Goal: Task Accomplishment & Management: Complete application form

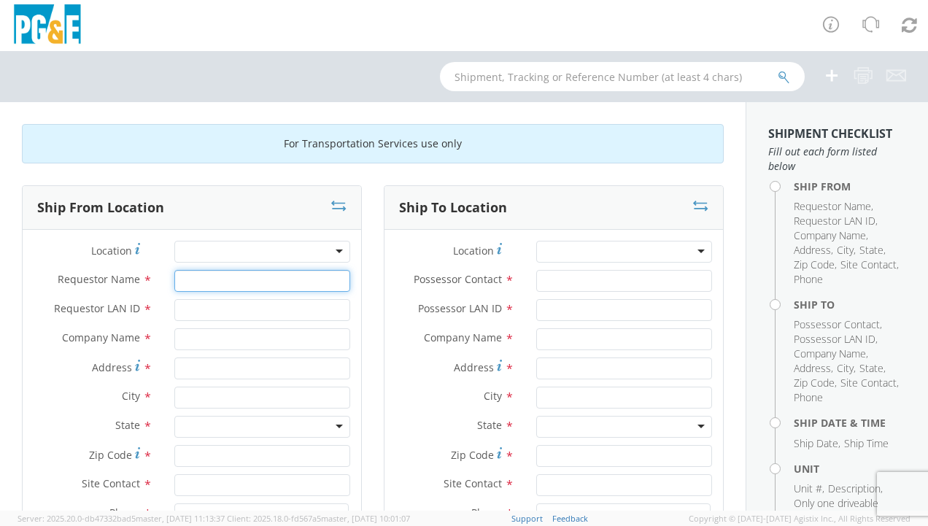
click at [206, 282] on input "Requestor Name *" at bounding box center [262, 281] width 176 height 22
type input "[PERSON_NAME]"
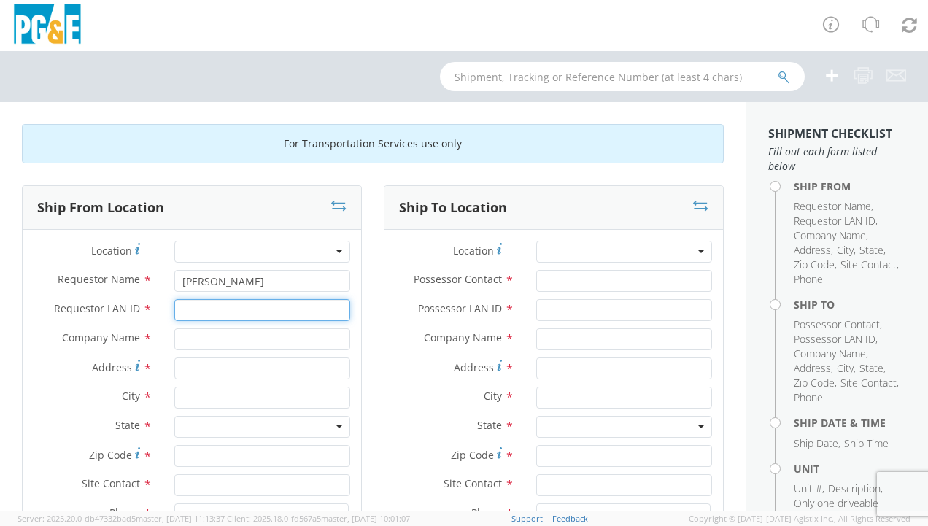
click at [217, 307] on input "Requestor LAN ID *" at bounding box center [262, 310] width 176 height 22
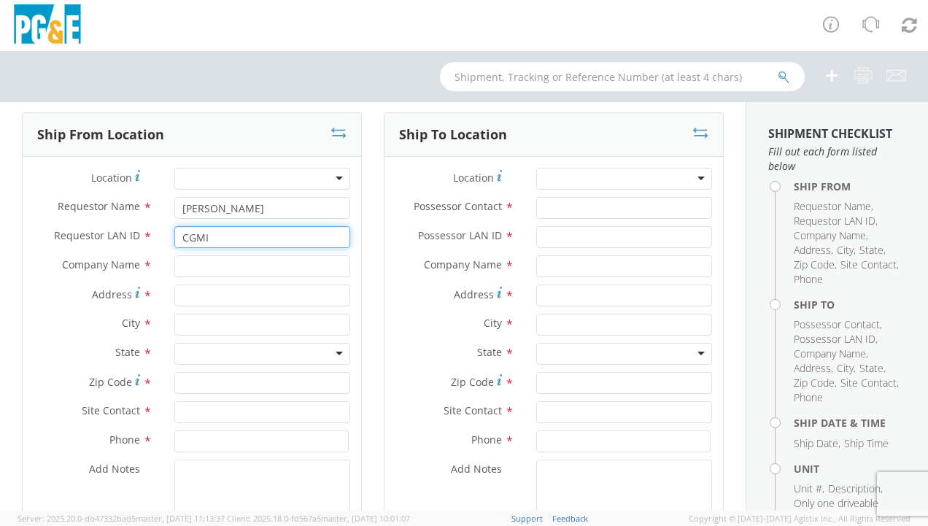
type input "CGMI"
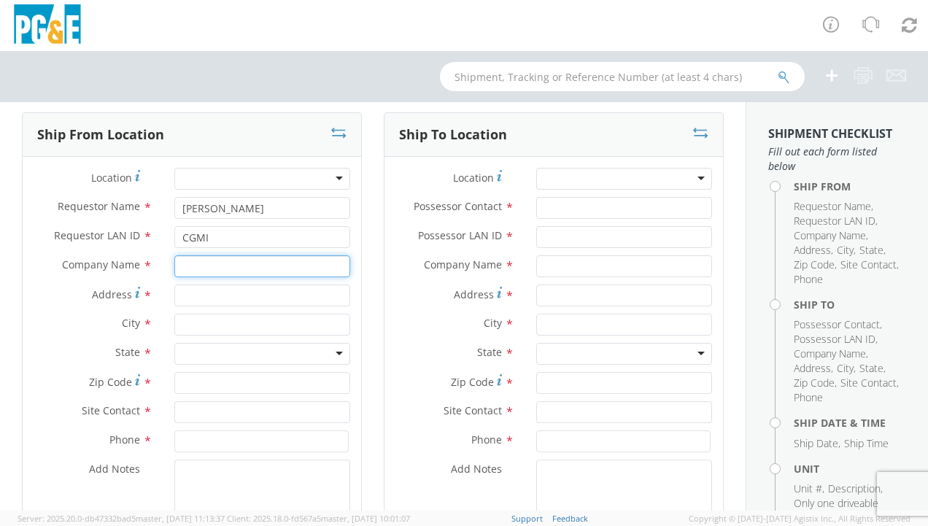
click at [217, 268] on input "text" at bounding box center [262, 266] width 176 height 22
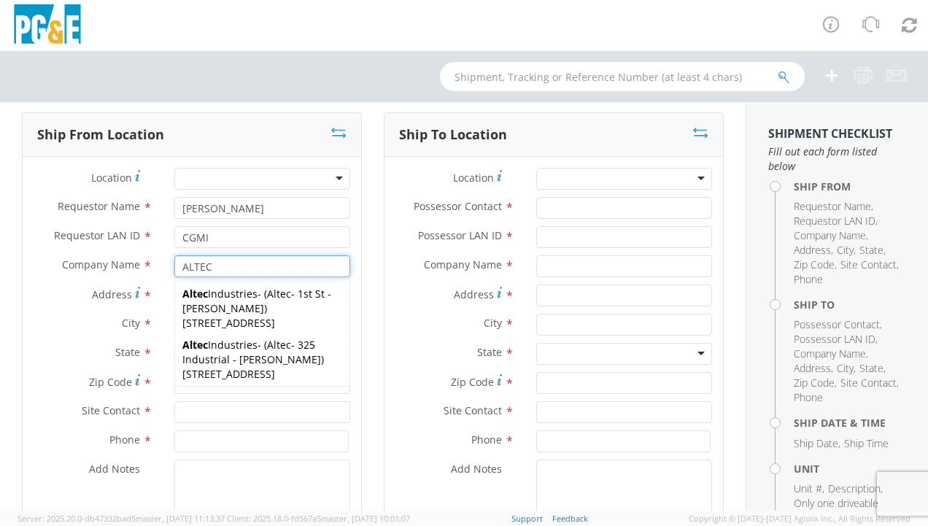
type input "ALTEC"
click at [83, 339] on div "City *" at bounding box center [192, 328] width 339 height 29
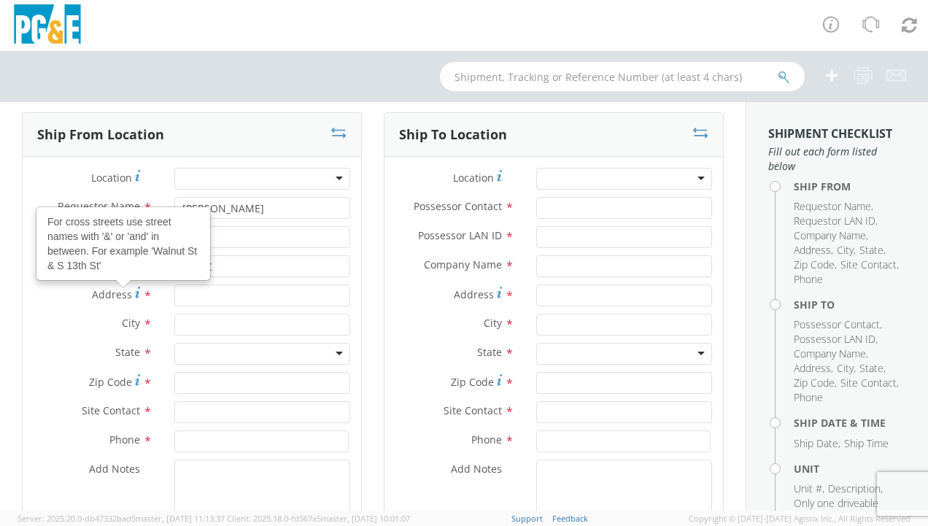
click at [48, 305] on div "Address For cross streets use street names with '&' or 'and' in between. For ex…" at bounding box center [192, 296] width 339 height 22
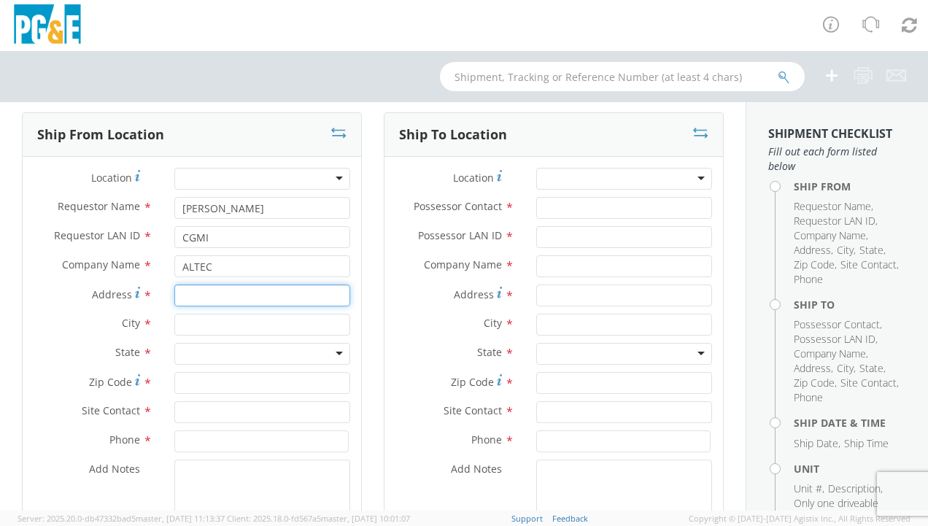
click at [198, 296] on input "Address *" at bounding box center [262, 296] width 176 height 22
click at [366, 13] on div at bounding box center [464, 25] width 928 height 51
click at [368, 12] on div at bounding box center [464, 25] width 928 height 51
